Goal: Information Seeking & Learning: Learn about a topic

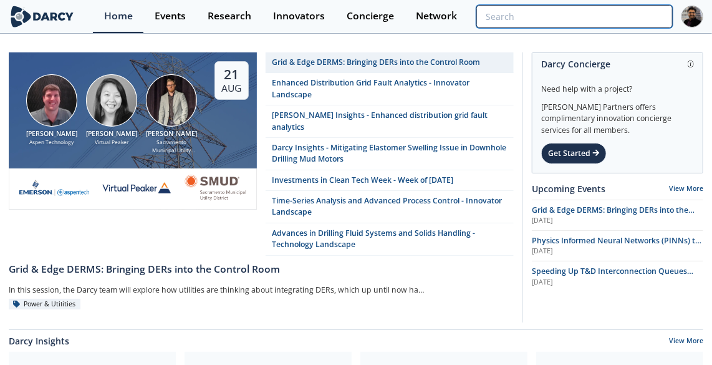
click at [598, 20] on input "search" at bounding box center [574, 16] width 196 height 23
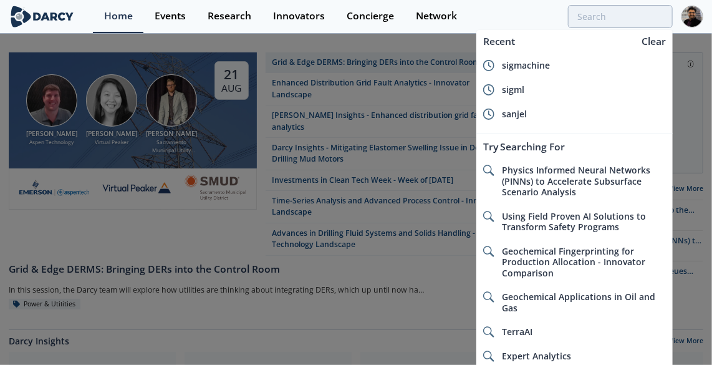
click at [543, 90] on div "sigml" at bounding box center [584, 89] width 164 height 11
type input "sigml"
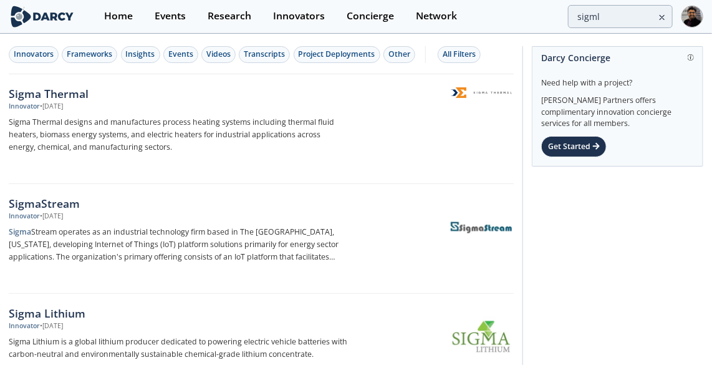
click at [105, 87] on div "Sigma Thermal" at bounding box center [178, 93] width 339 height 16
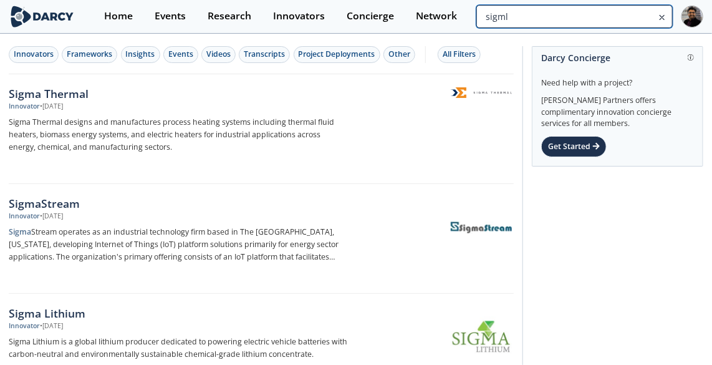
click at [609, 16] on input "sigml" at bounding box center [574, 16] width 196 height 23
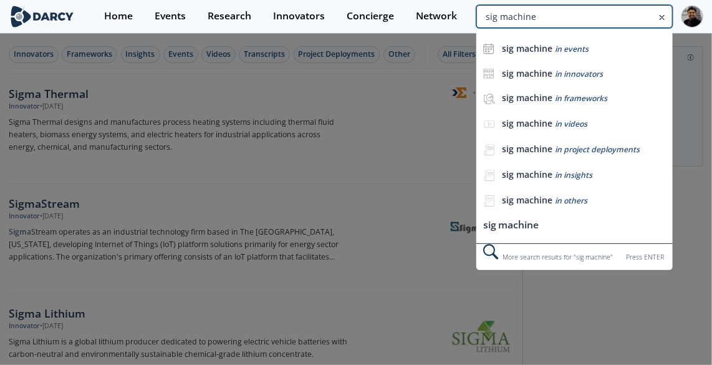
type input "sig machine"
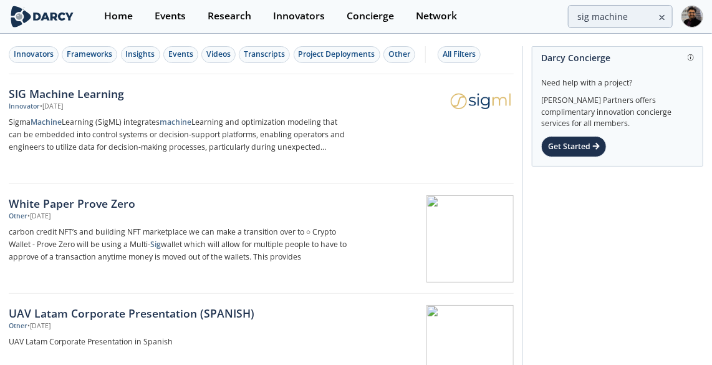
click at [268, 87] on div "SIG Machine Learning" at bounding box center [178, 93] width 339 height 16
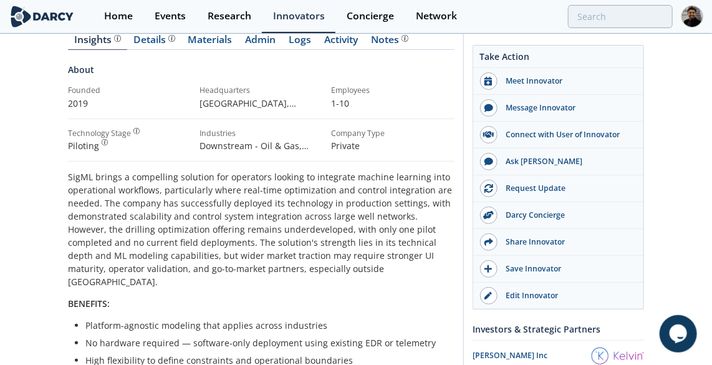
scroll to position [170, 0]
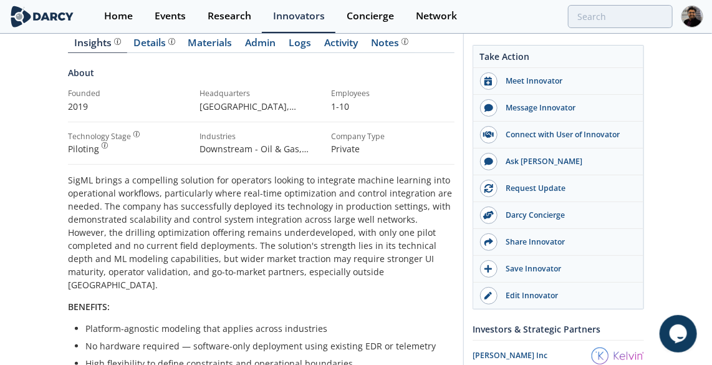
click at [139, 42] on div "Details" at bounding box center [154, 43] width 41 height 10
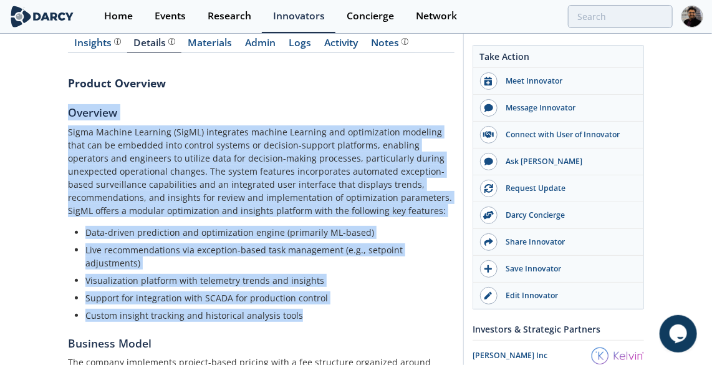
drag, startPoint x: 66, startPoint y: 110, endPoint x: 318, endPoint y: 309, distance: 320.4
drag, startPoint x: 318, startPoint y: 309, endPoint x: 295, endPoint y: 315, distance: 23.9
click at [295, 315] on li "Custom insight tracking and historical analysis tools" at bounding box center [265, 315] width 360 height 13
click at [295, 312] on li "Custom insight tracking and historical analysis tools" at bounding box center [265, 315] width 360 height 13
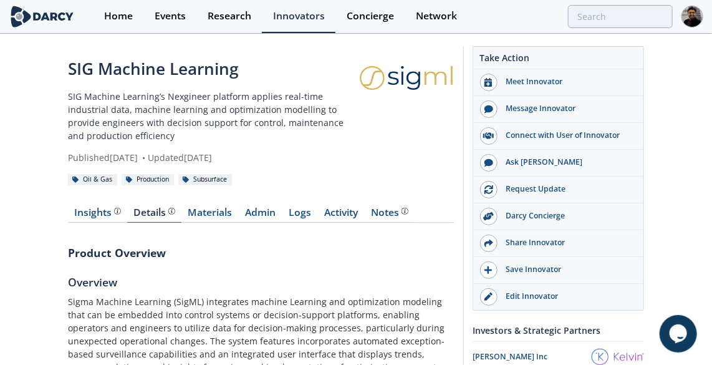
click at [220, 213] on link "Materials" at bounding box center [209, 215] width 57 height 15
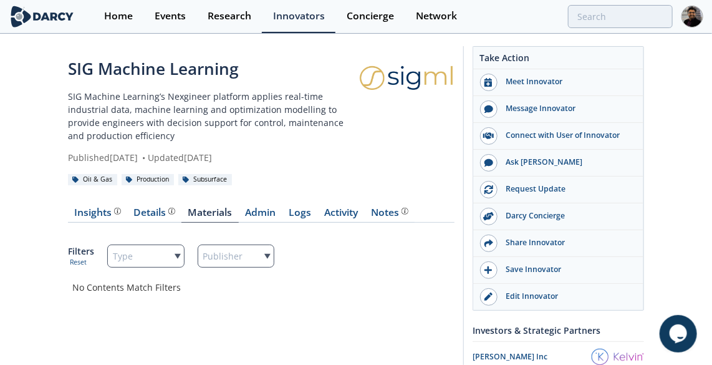
click at [112, 16] on div "Home" at bounding box center [118, 16] width 29 height 10
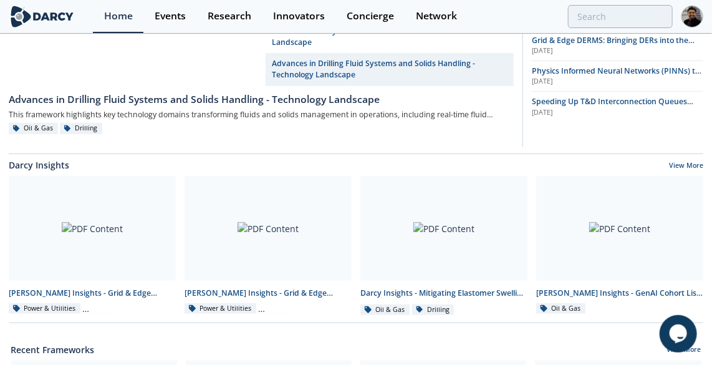
scroll to position [396, 0]
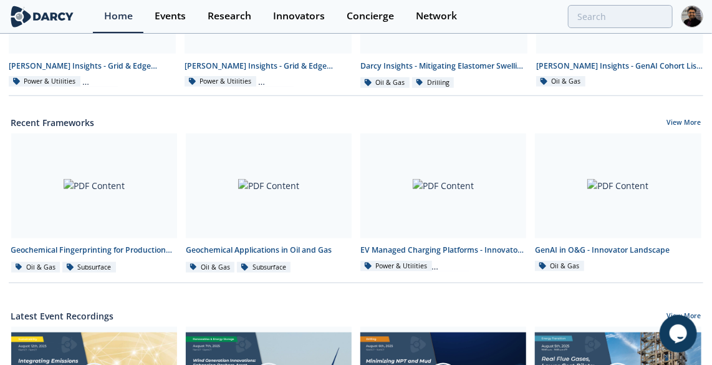
click at [280, 176] on div at bounding box center [269, 185] width 166 height 105
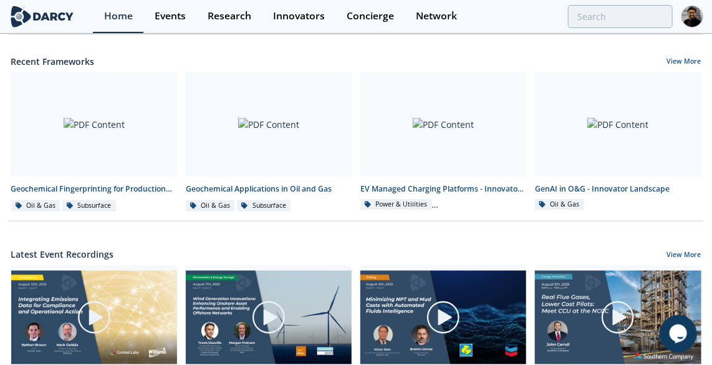
scroll to position [453, 0]
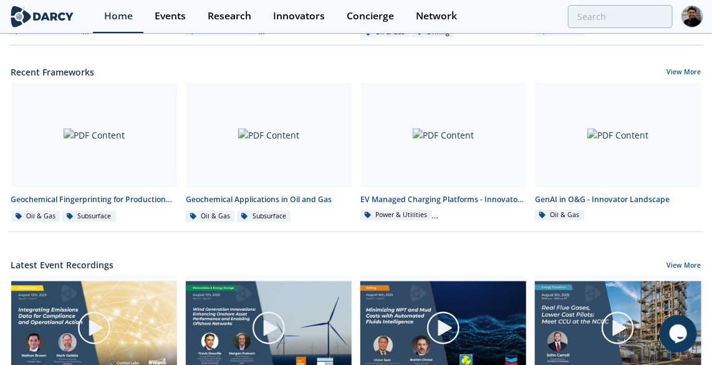
click at [652, 164] on div at bounding box center [618, 135] width 166 height 105
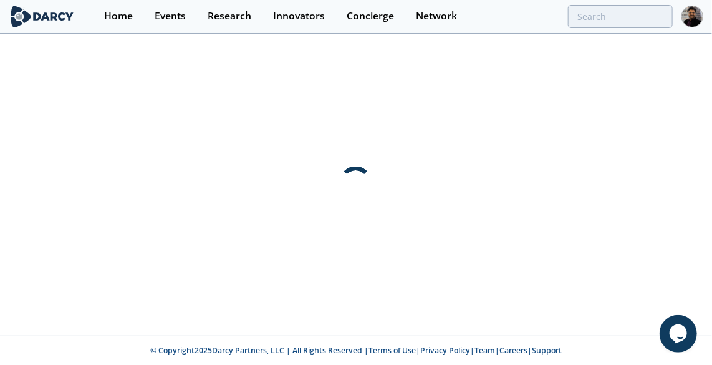
scroll to position [0, 0]
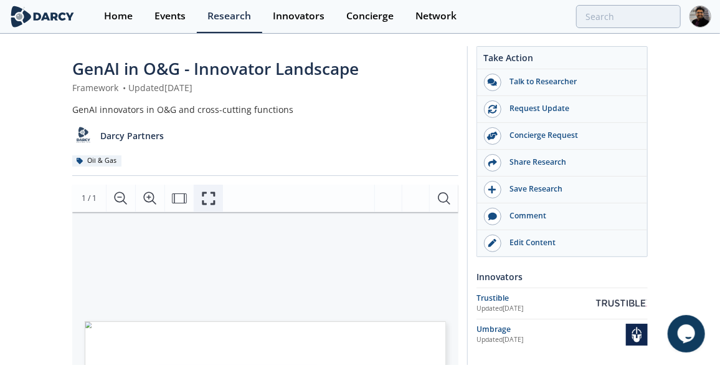
click at [209, 194] on icon "Fullscreen" at bounding box center [208, 198] width 15 height 15
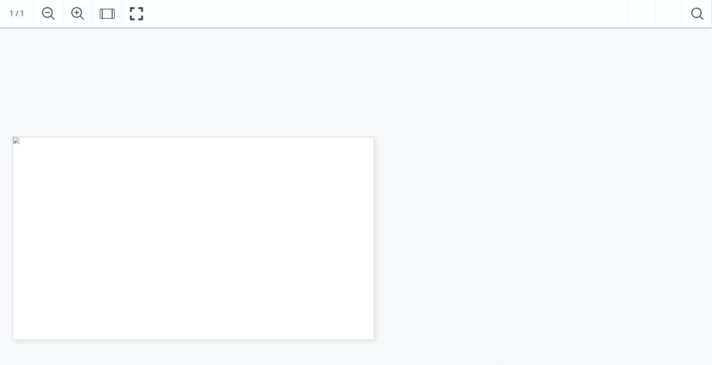
scroll to position [56, 0]
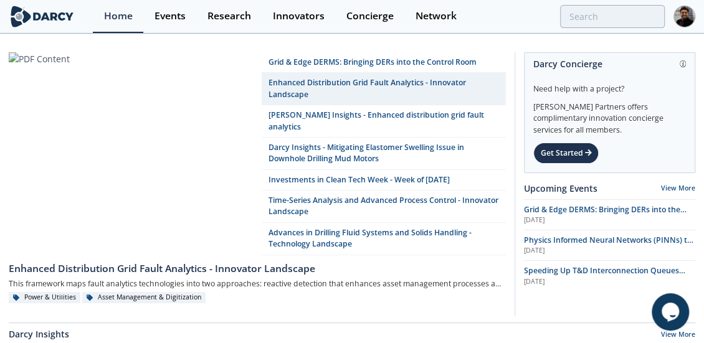
click at [396, 78] on link "Enhanced Distribution Grid Fault Analytics - Innovator Landscape" at bounding box center [384, 89] width 244 height 32
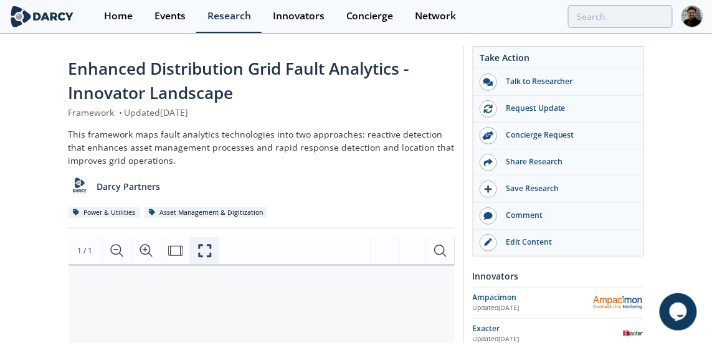
click at [199, 247] on icon "Fullscreen" at bounding box center [204, 250] width 13 height 13
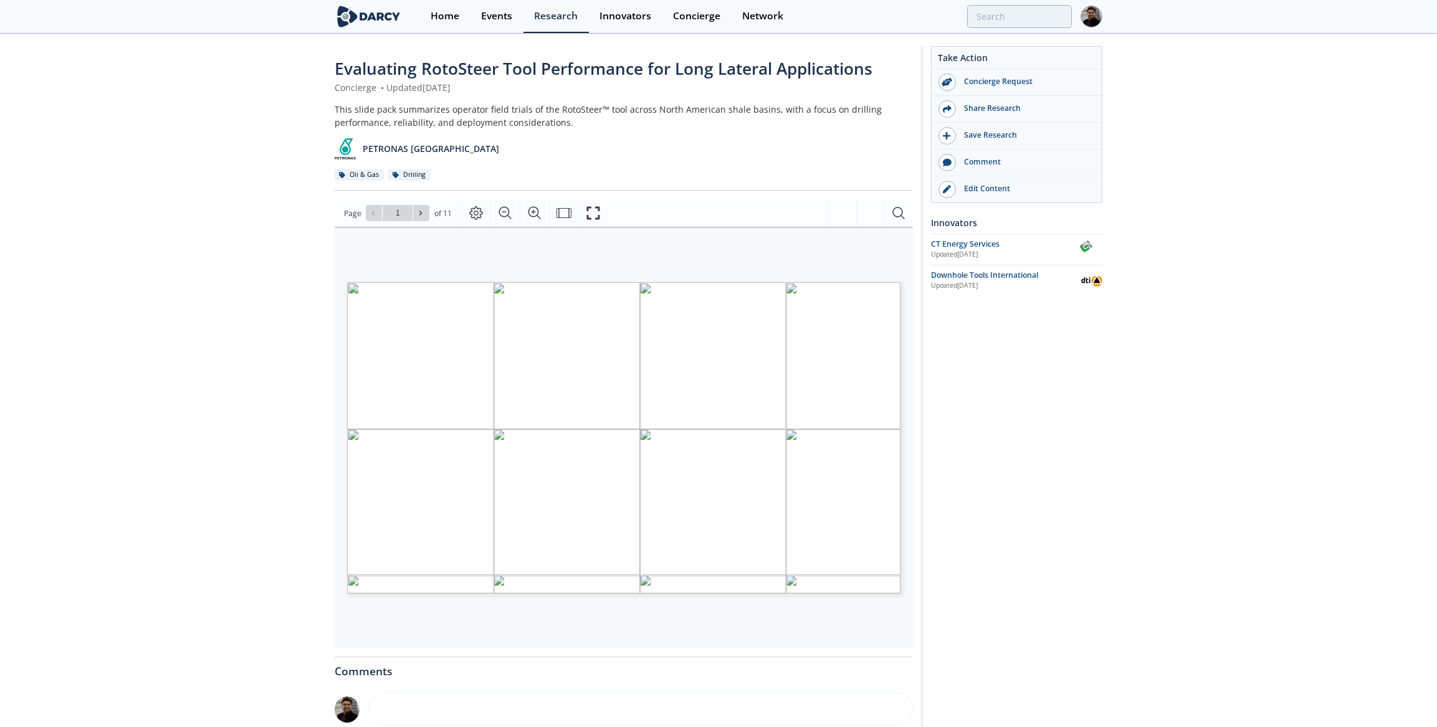
click at [712, 191] on div "Edit Content" at bounding box center [1026, 188] width 140 height 11
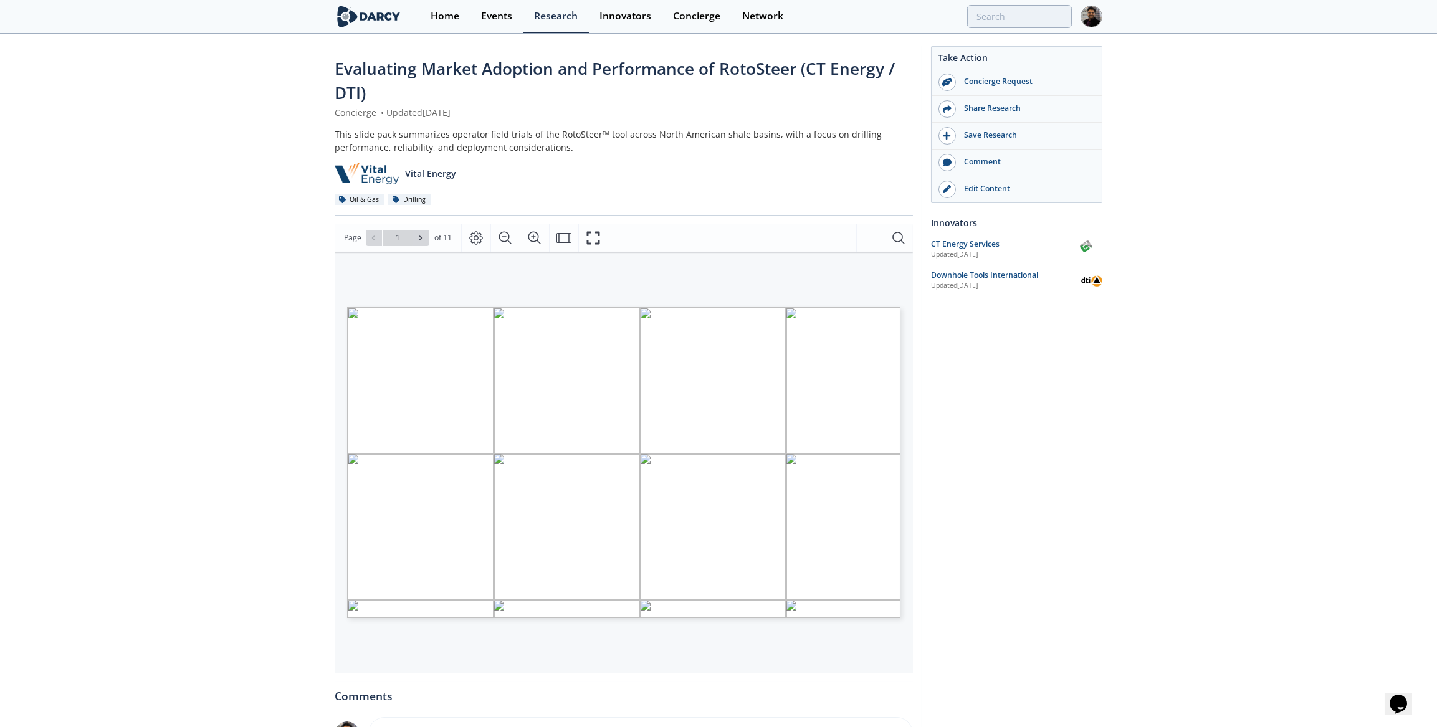
click at [980, 188] on div "Edit Content" at bounding box center [1026, 188] width 140 height 11
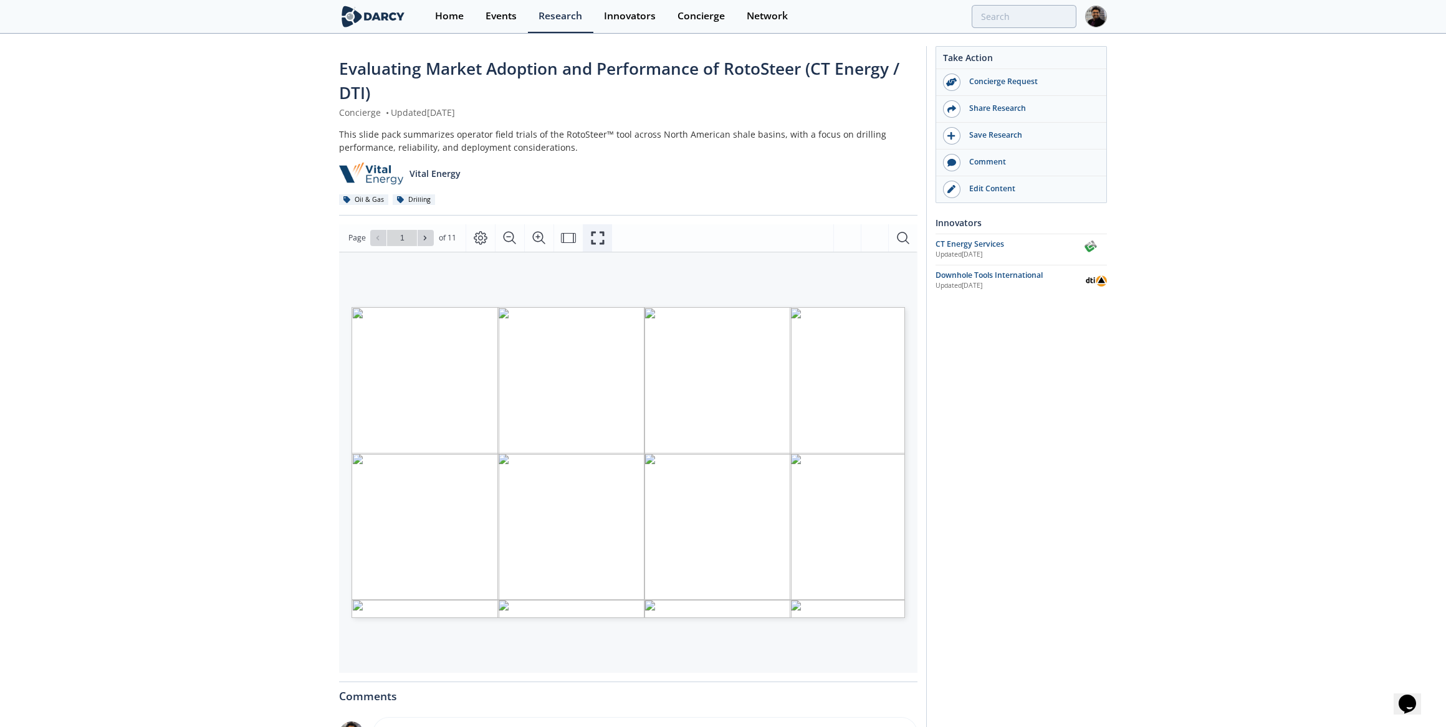
click at [596, 239] on icon "Fullscreen" at bounding box center [597, 238] width 15 height 15
